Goal: Register for event/course

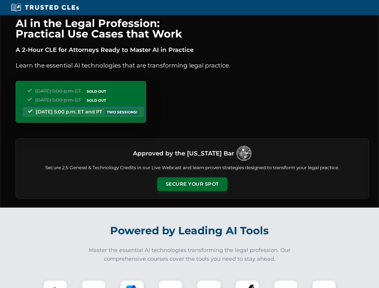
click at [192, 184] on button "Secure Your Spot" at bounding box center [192, 184] width 70 height 14
click at [55, 284] on img at bounding box center [54, 291] width 17 height 17
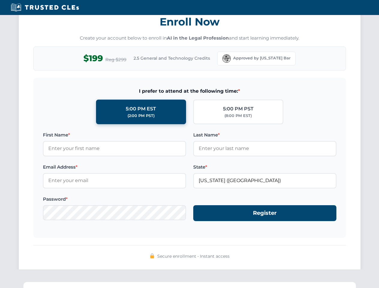
scroll to position [589, 0]
